Goal: Information Seeking & Learning: Check status

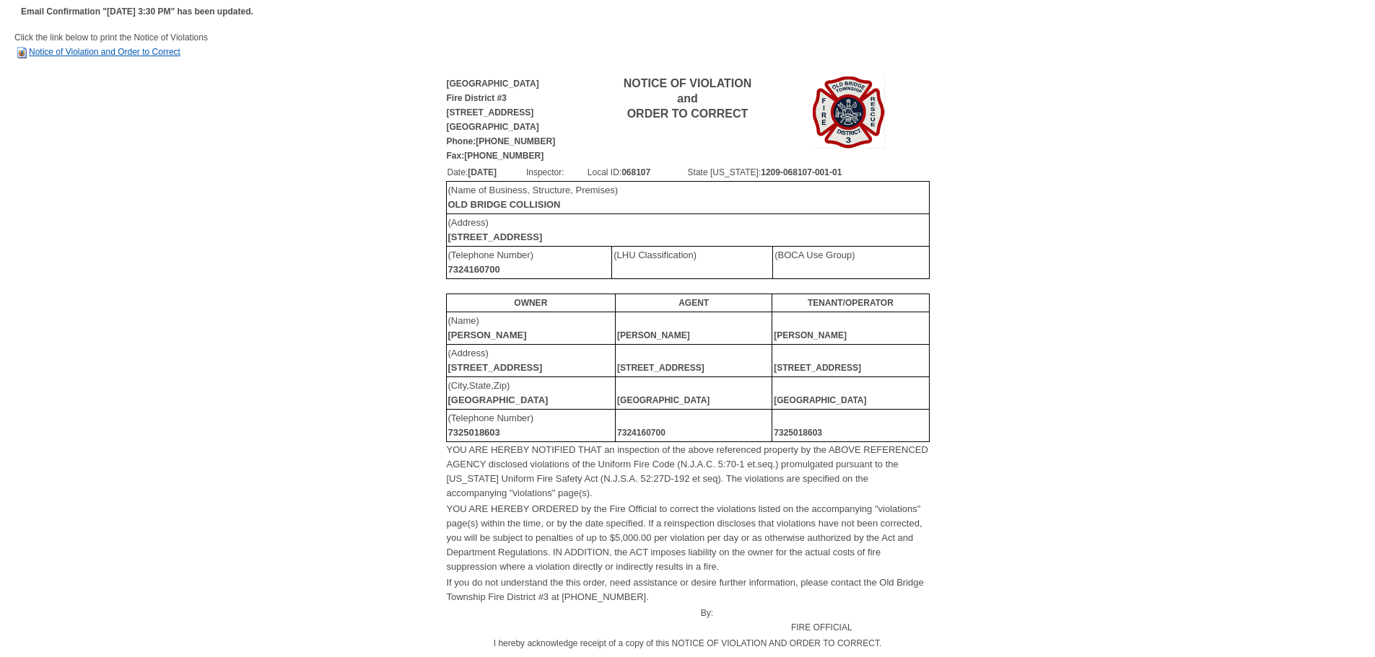
click at [133, 55] on link "Notice of Violation and Order to Correct" at bounding box center [97, 52] width 166 height 10
click at [110, 48] on link "Notice of Violation and Order to Correct" at bounding box center [97, 52] width 166 height 10
click at [100, 51] on link "Notice of Violation and Order to Correct" at bounding box center [97, 52] width 166 height 10
click at [48, 53] on link "Notice of Violation and Order to Correct" at bounding box center [97, 52] width 166 height 10
click at [84, 54] on link "Notice of Violation and Order to Correct" at bounding box center [97, 52] width 166 height 10
